Goal: Task Accomplishment & Management: Use online tool/utility

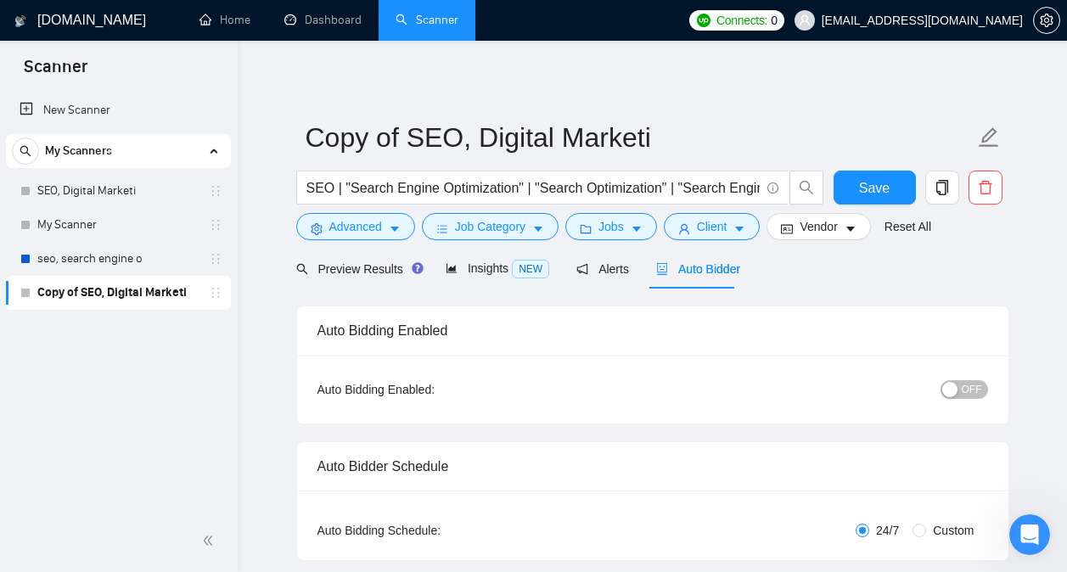
scroll to position [3554, 0]
click at [1029, 520] on div "Open Intercom Messenger" at bounding box center [1027, 532] width 56 height 56
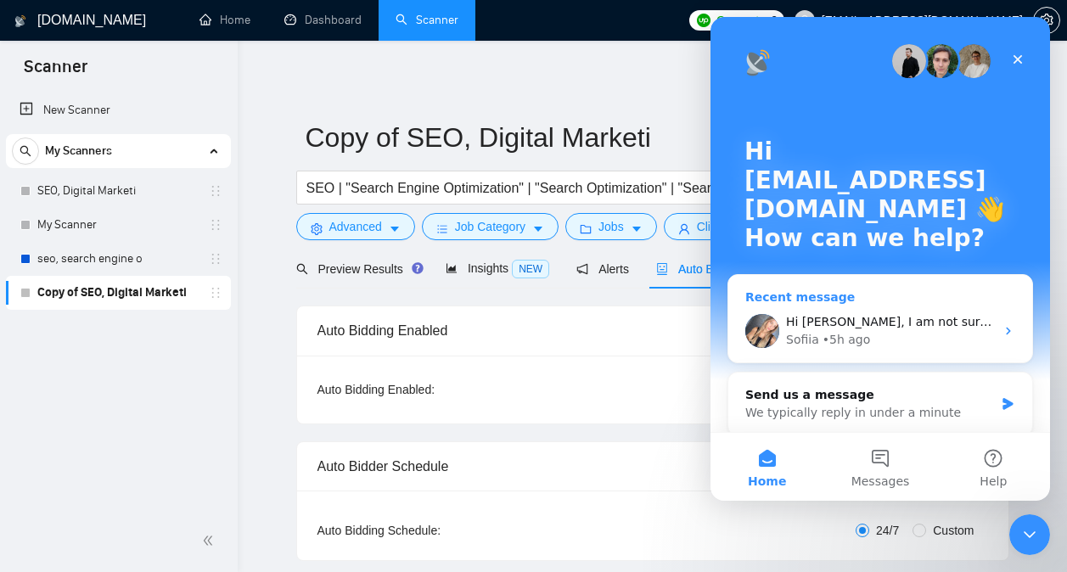
click at [870, 330] on div "Hi [PERSON_NAME], I am not sure that this option is possible since there is no …" at bounding box center [890, 322] width 209 height 18
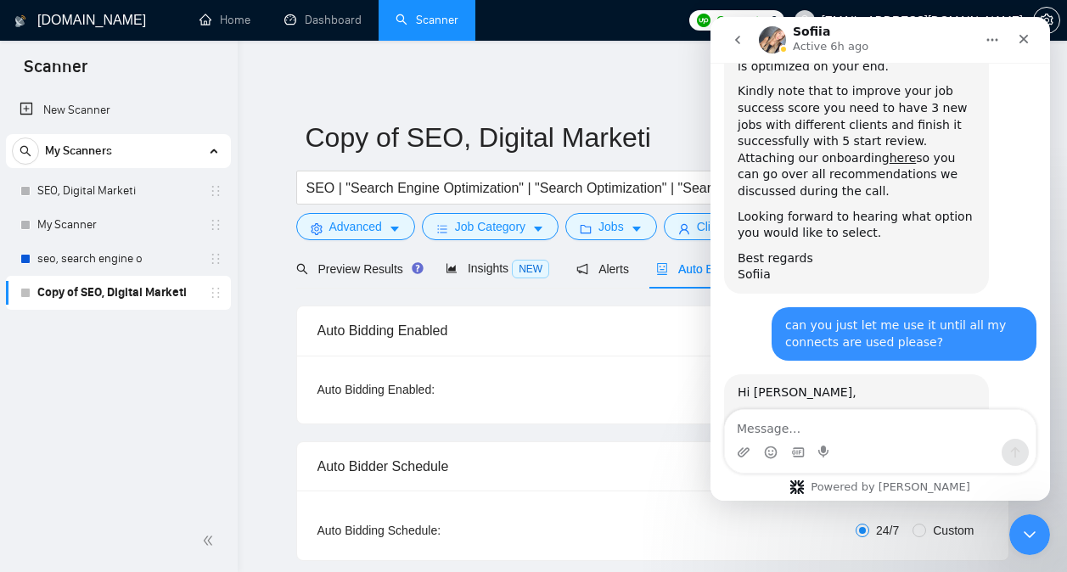
scroll to position [3568, 0]
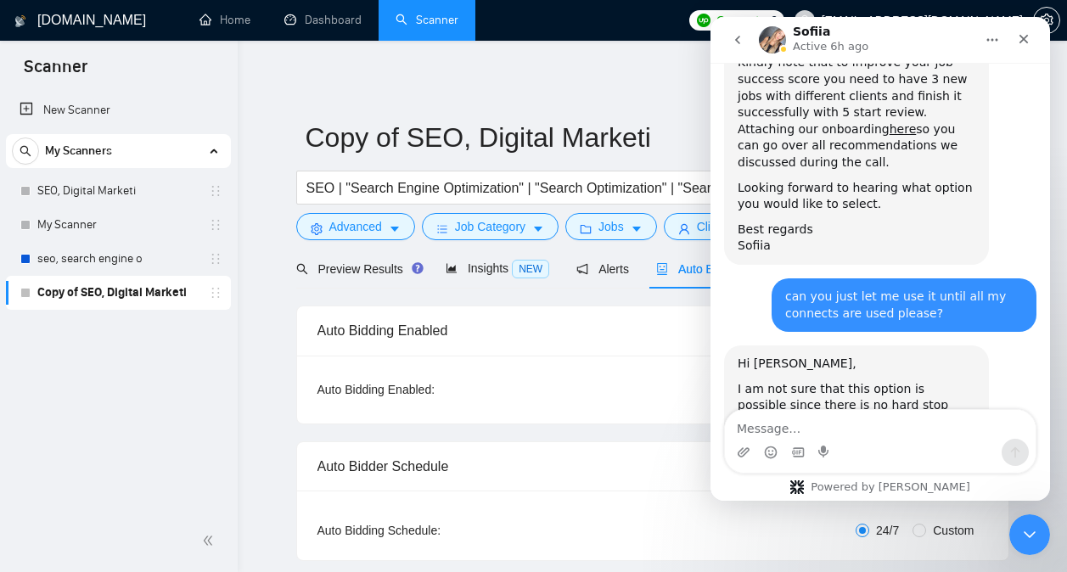
click at [853, 440] on div "Intercom messenger" at bounding box center [880, 452] width 311 height 27
click at [845, 436] on textarea "Message…" at bounding box center [880, 424] width 311 height 29
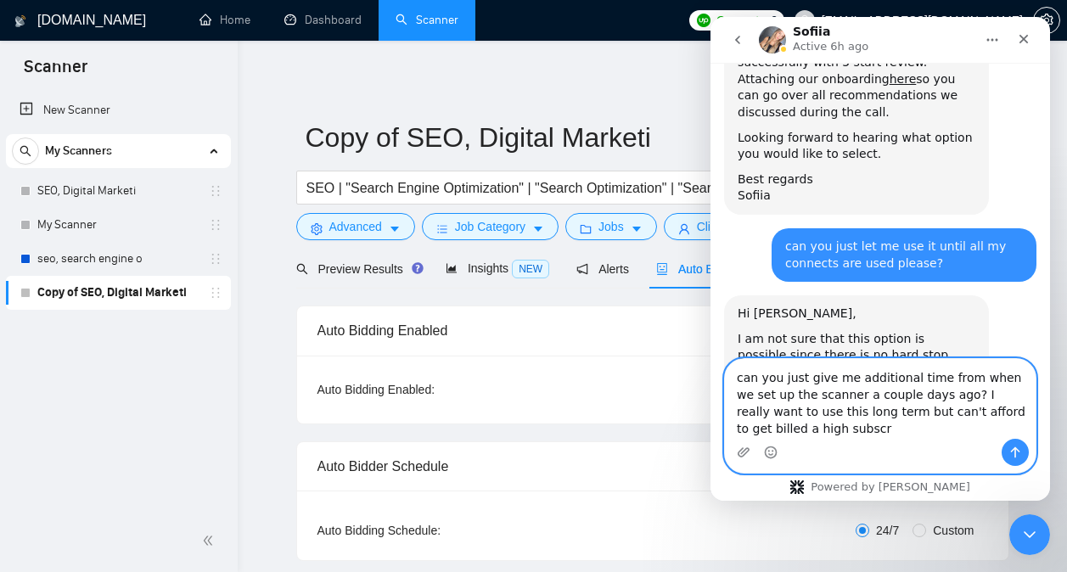
scroll to position [3619, 0]
type textarea "can you just give me additional time from when we set up the scanner a couple d…"
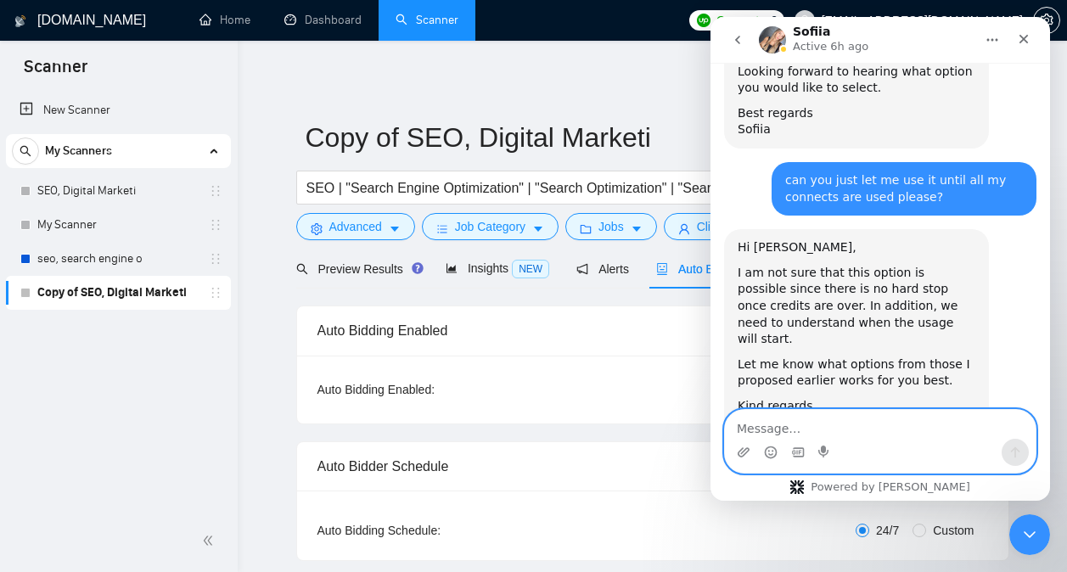
scroll to position [3685, 0]
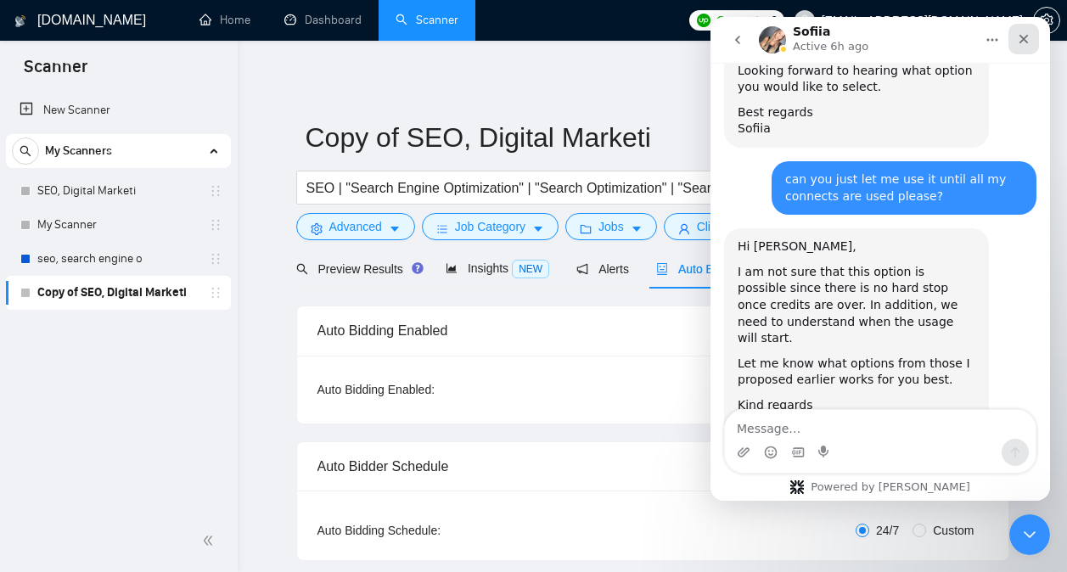
click at [1024, 40] on icon "Close" at bounding box center [1024, 39] width 9 height 9
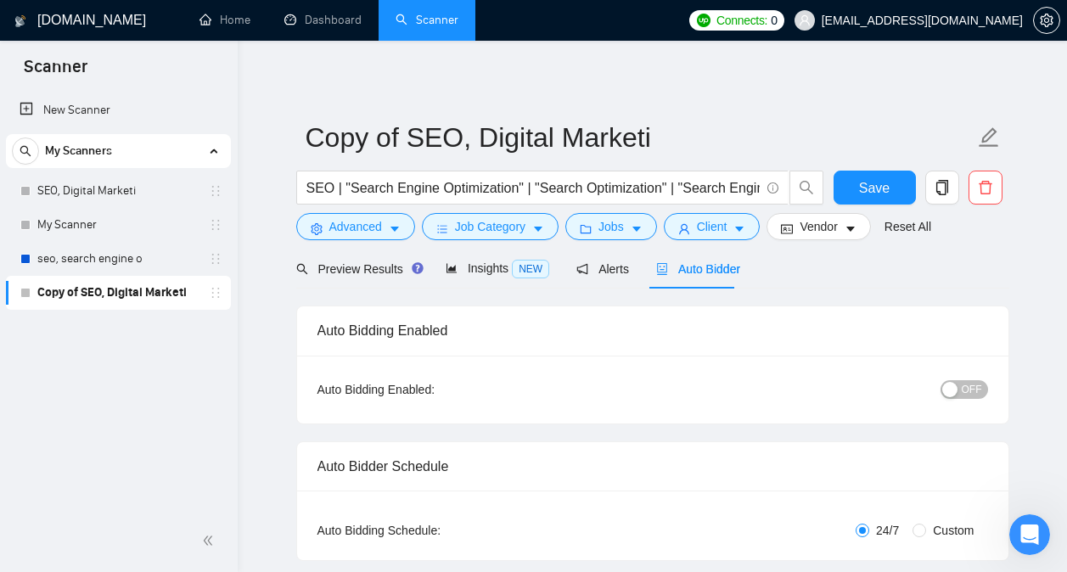
click at [217, 290] on icon "holder" at bounding box center [216, 293] width 14 height 14
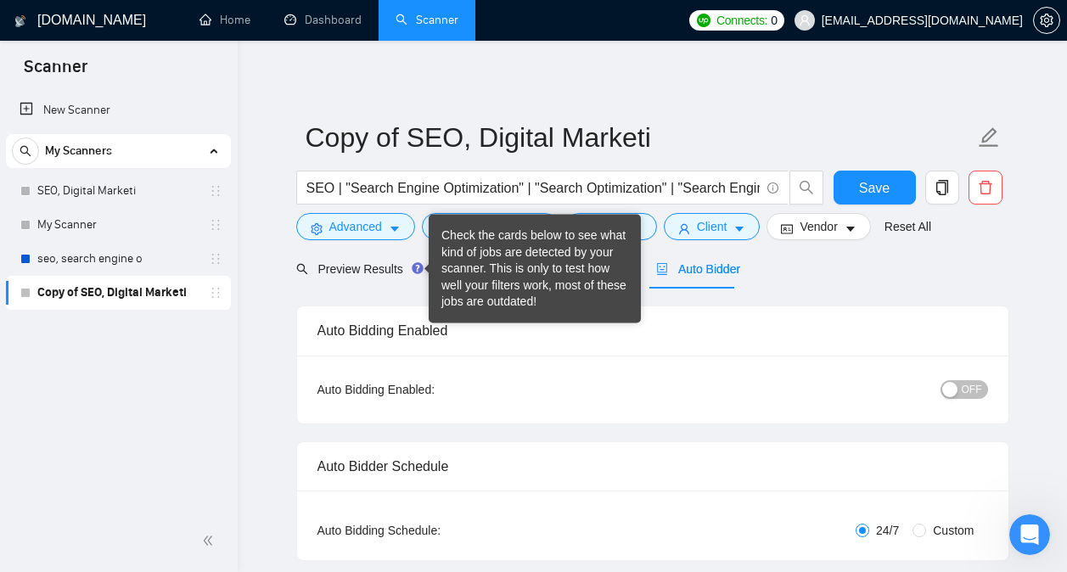
click at [465, 269] on div "Check the cards below to see what kind of jobs are detected by your scanner. Th…" at bounding box center [535, 269] width 187 height 83
click at [380, 271] on span "Preview Results" at bounding box center [357, 269] width 122 height 14
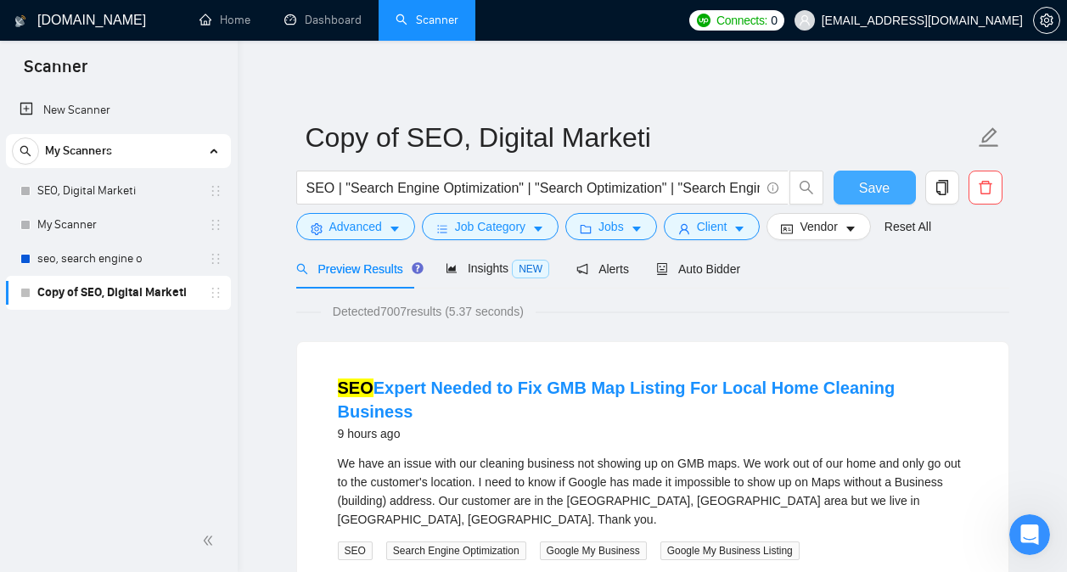
click at [881, 183] on span "Save" at bounding box center [874, 187] width 31 height 21
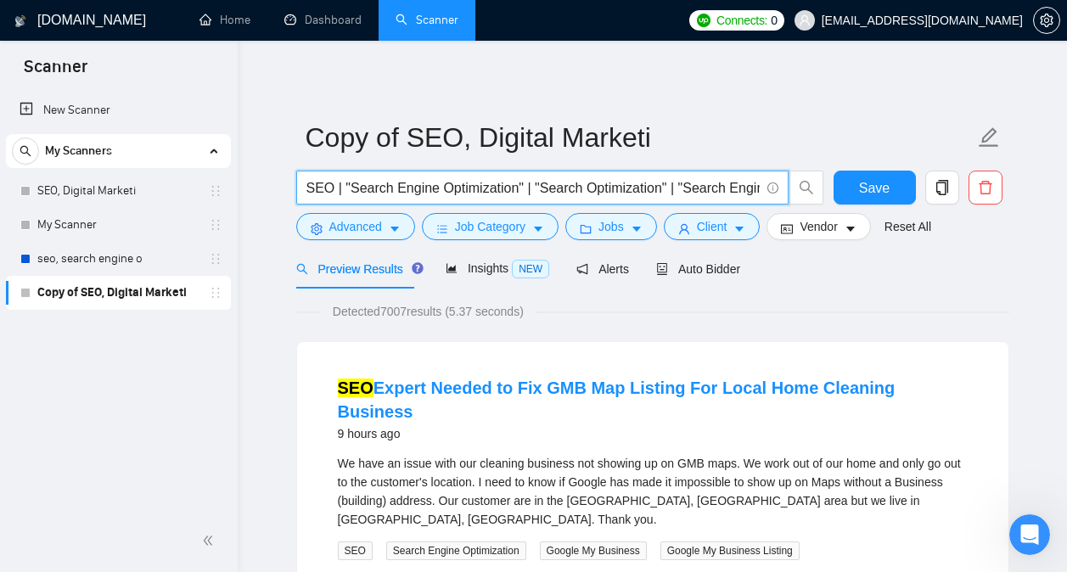
click at [592, 183] on input "SEO | "Search Engine Optimization" | "Search Optimization" | "Search Engine Mar…" at bounding box center [533, 187] width 453 height 21
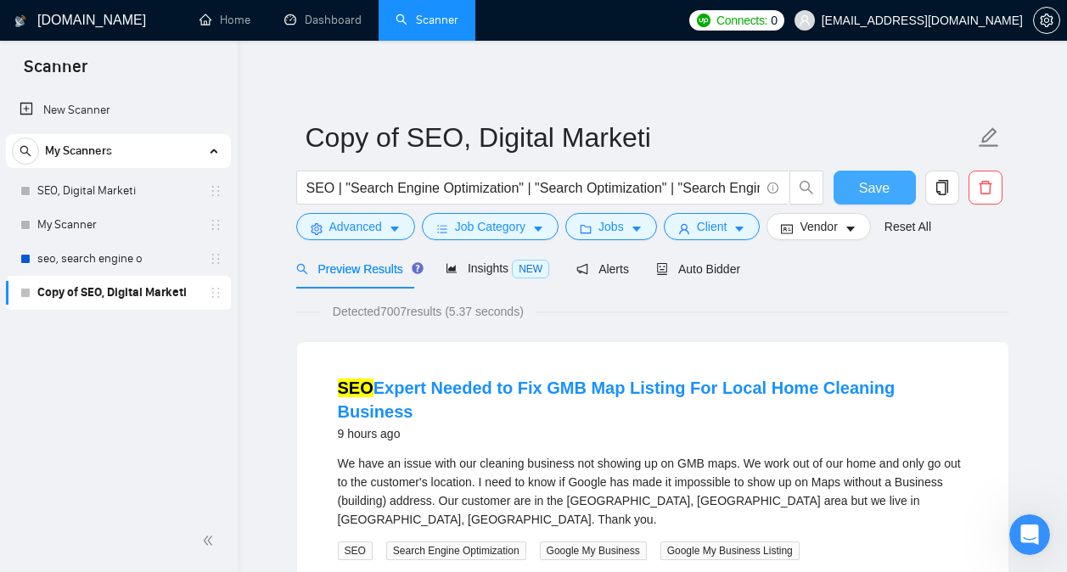
click at [847, 186] on button "Save" at bounding box center [875, 188] width 82 height 34
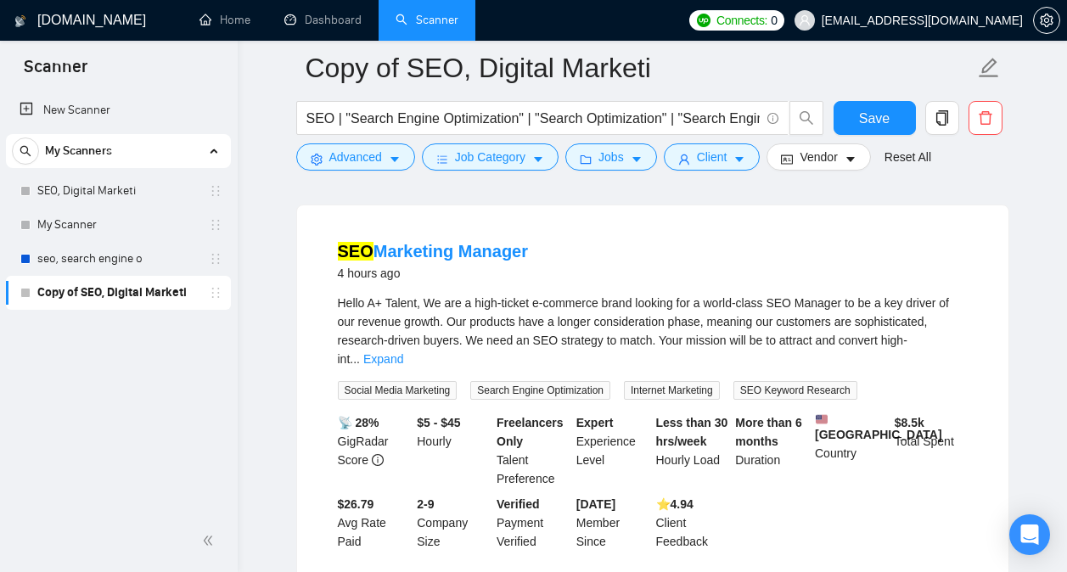
scroll to position [149, 0]
click at [492, 255] on link "SEO Marketing Manager" at bounding box center [433, 252] width 191 height 19
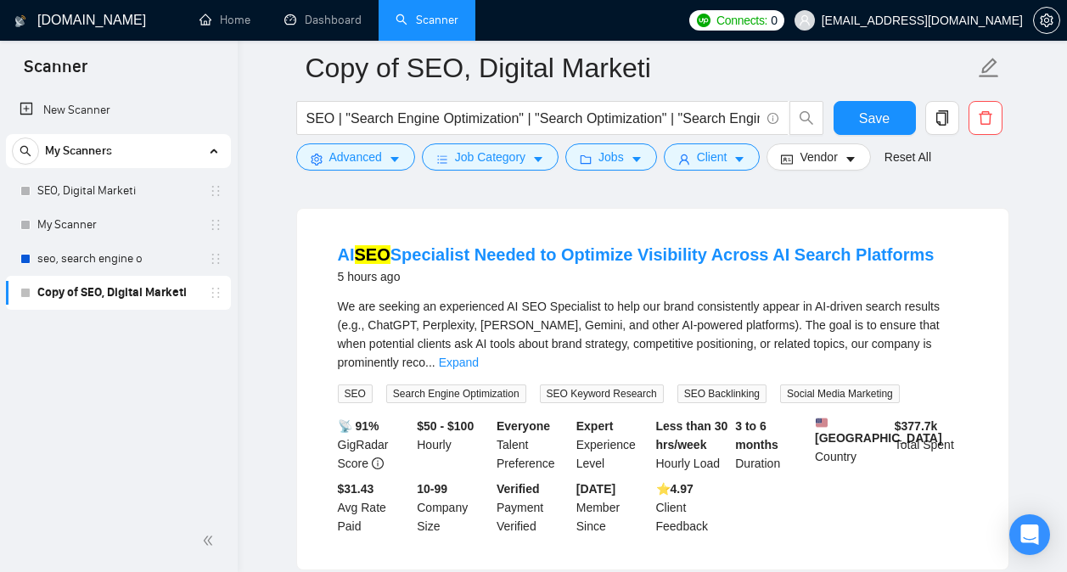
scroll to position [548, 0]
click at [572, 246] on link "AI SEO Specialist Needed to Optimize Visibility Across AI Search Platforms" at bounding box center [636, 255] width 597 height 19
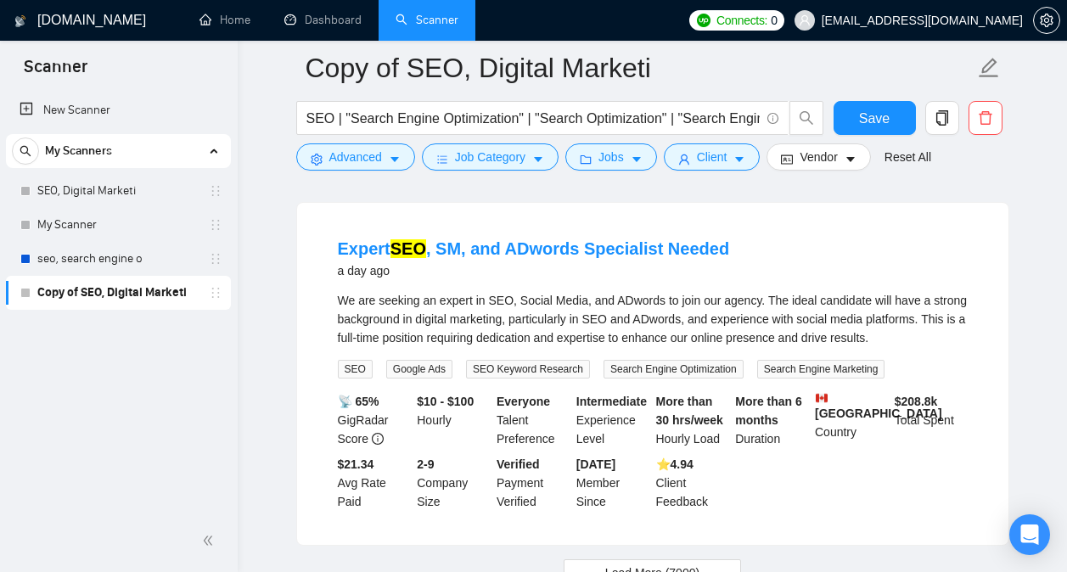
scroll to position [3600, 0]
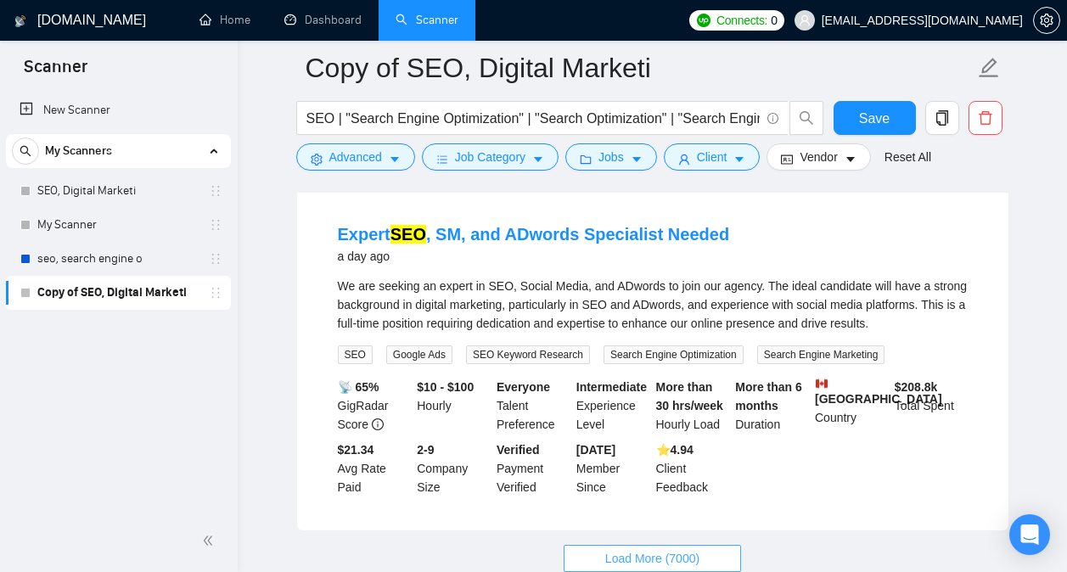
click at [625, 549] on span "Load More (7000)" at bounding box center [652, 558] width 94 height 19
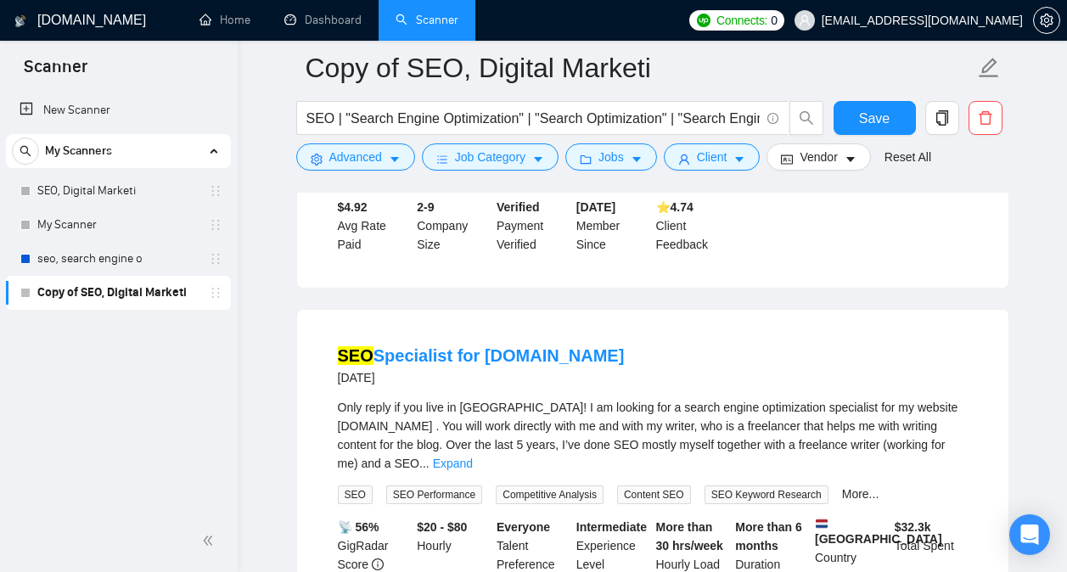
scroll to position [4962, 0]
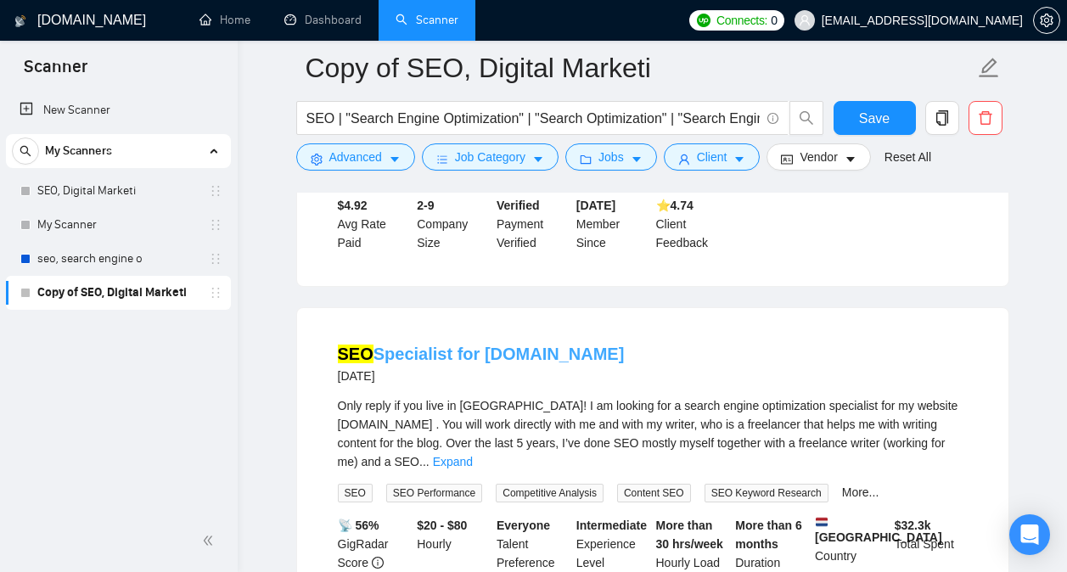
click at [529, 345] on link "SEO Specialist for Chatimize.com" at bounding box center [481, 354] width 287 height 19
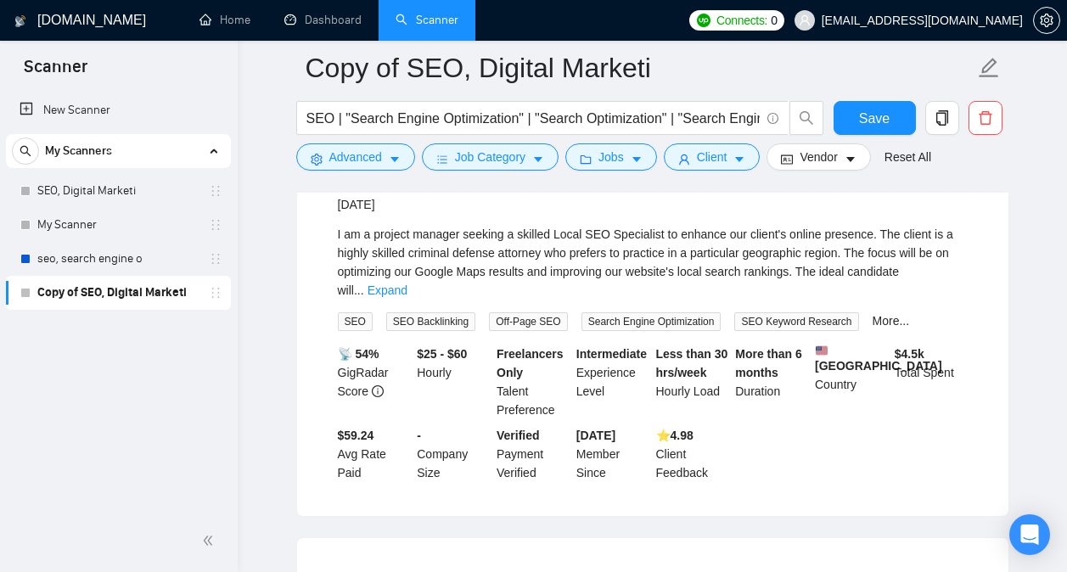
scroll to position [5889, 0]
